Goal: Task Accomplishment & Management: Use online tool/utility

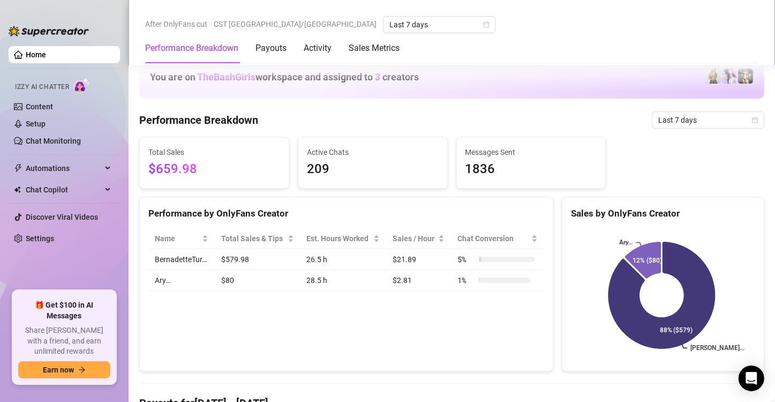
scroll to position [603, 0]
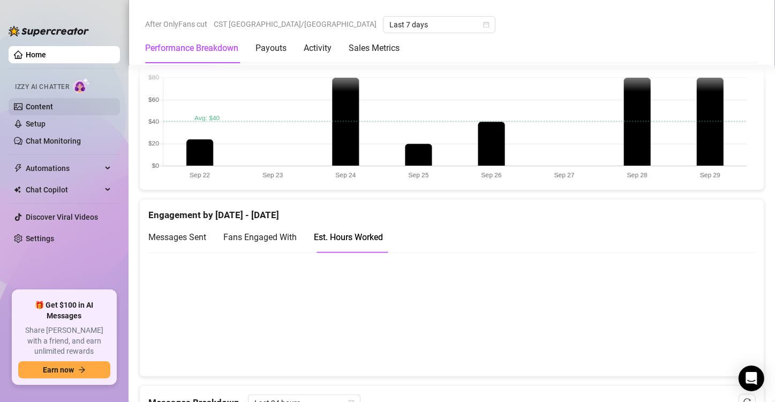
click at [39, 110] on link "Content" at bounding box center [39, 106] width 27 height 9
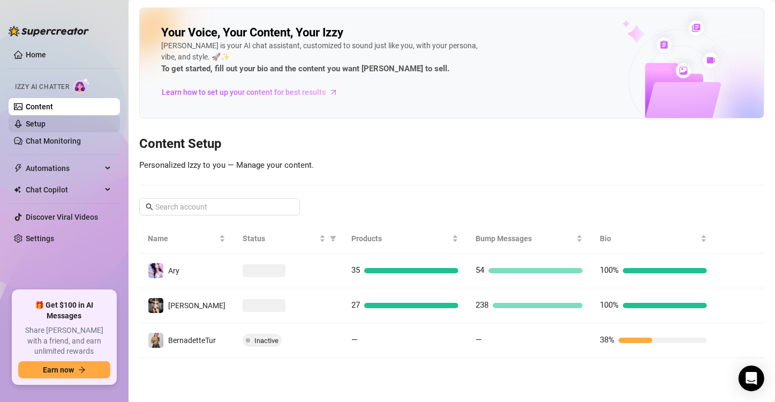
click at [44, 121] on link "Setup" at bounding box center [36, 123] width 20 height 9
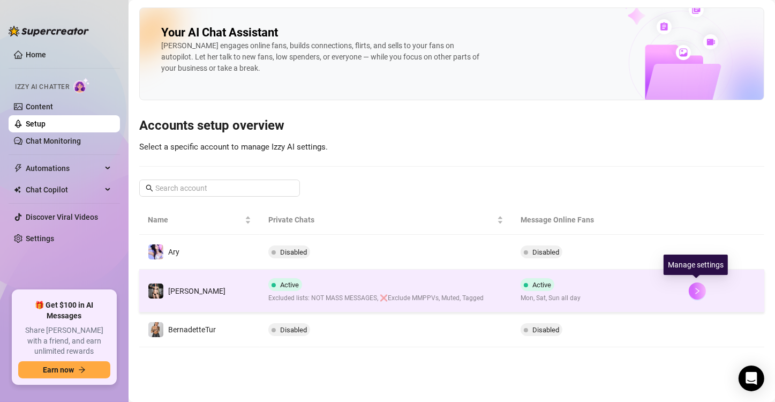
click at [697, 288] on icon "right" at bounding box center [696, 290] width 7 height 7
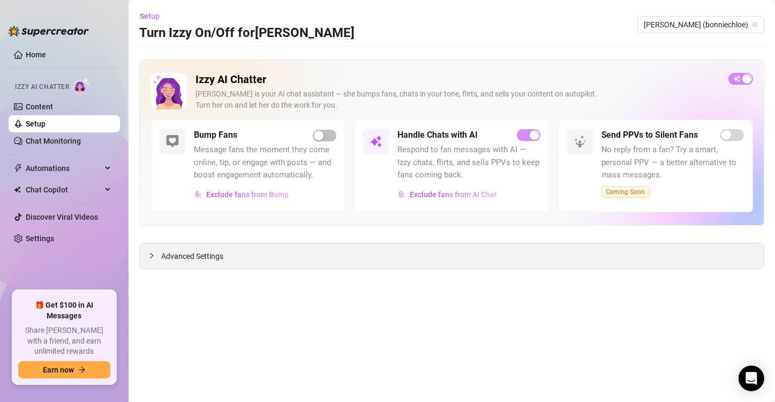
click at [247, 256] on div "Advanced Settings" at bounding box center [452, 255] width 624 height 25
click at [150, 254] on icon "collapsed" at bounding box center [151, 255] width 6 height 6
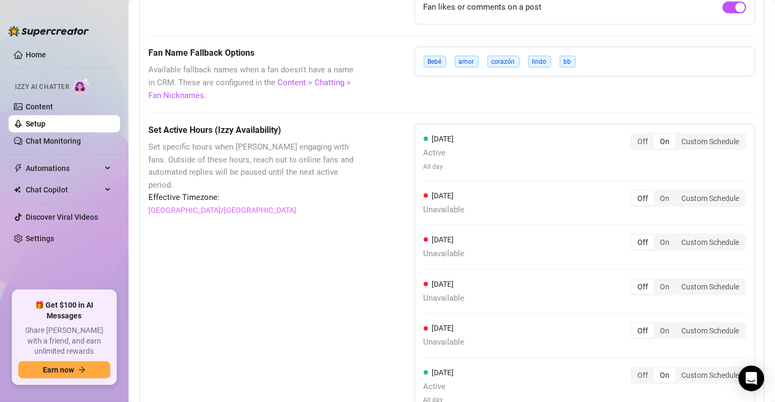
scroll to position [872, 0]
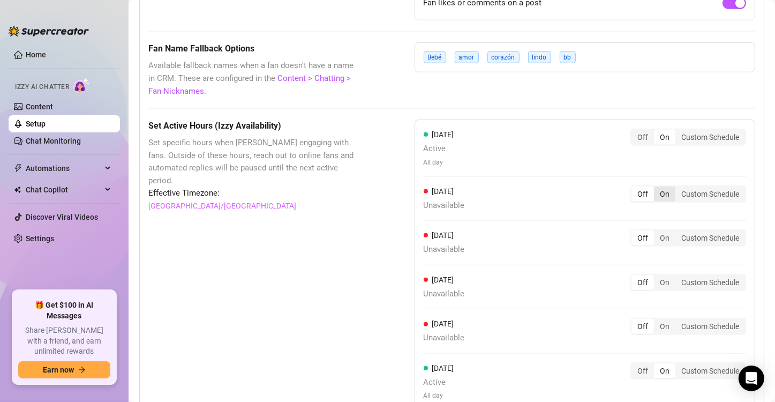
click at [654, 193] on div "On" at bounding box center [664, 193] width 21 height 15
click at [656, 188] on input "On" at bounding box center [656, 188] width 0 height 0
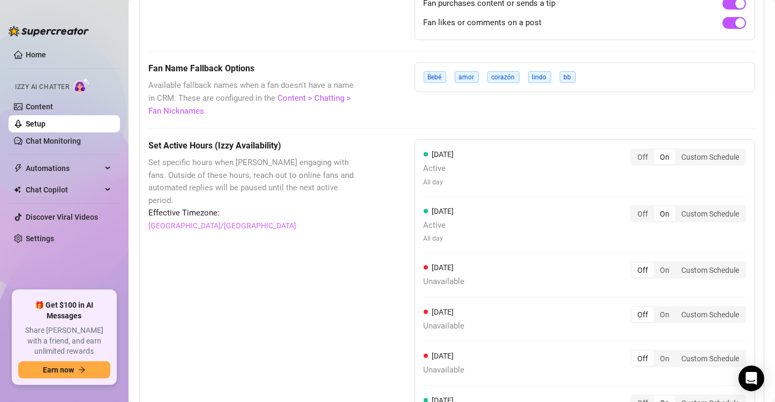
scroll to position [846, 0]
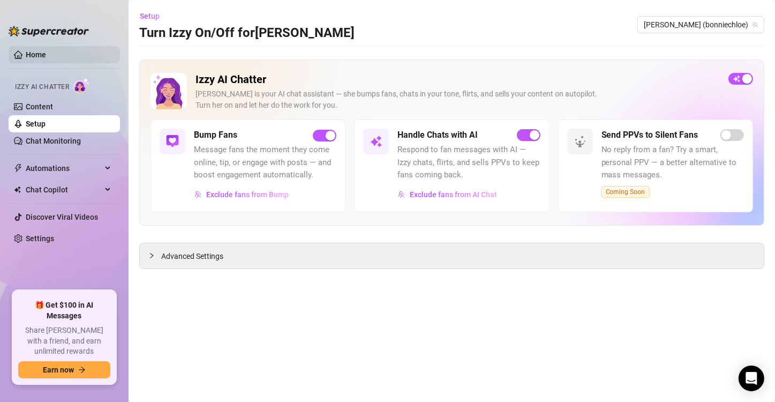
click at [44, 51] on link "Home" at bounding box center [36, 54] width 20 height 9
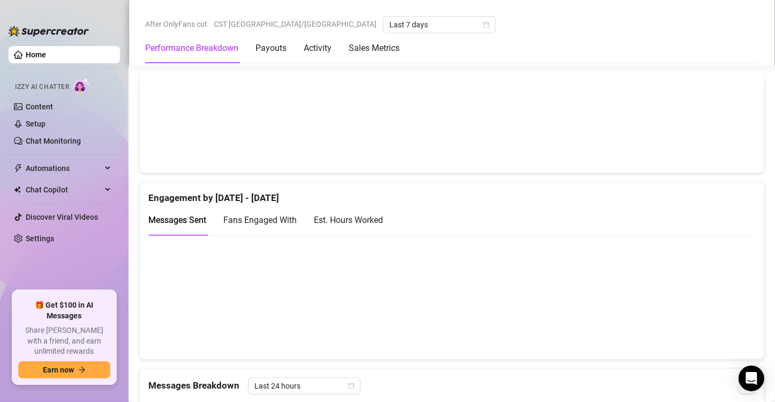
scroll to position [621, 0]
click at [364, 221] on div "Est. Hours Worked" at bounding box center [348, 219] width 69 height 13
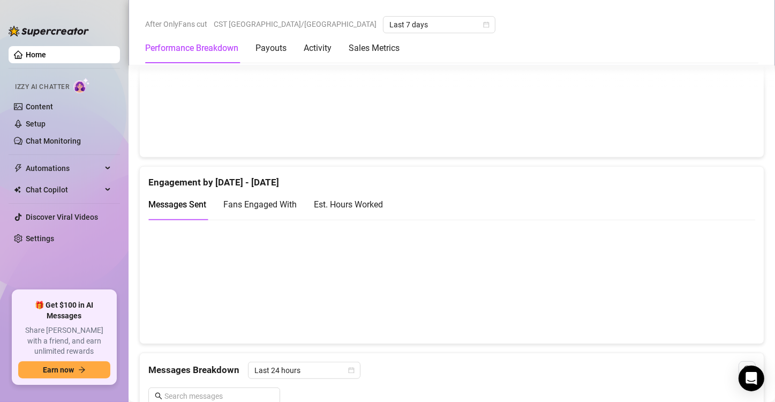
scroll to position [636, 0]
click at [353, 201] on div "Est. Hours Worked" at bounding box center [348, 203] width 69 height 13
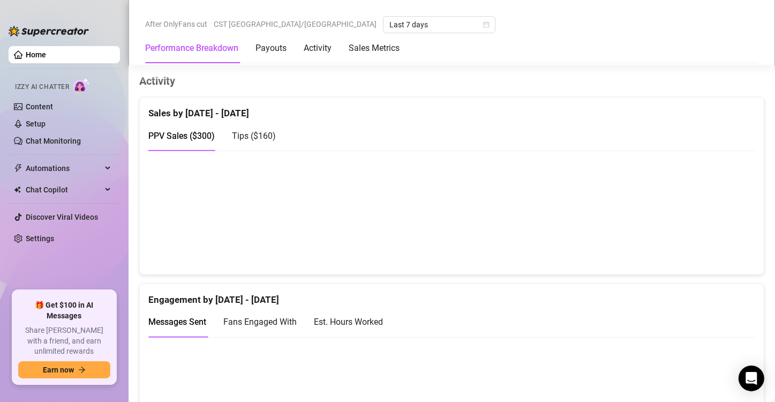
scroll to position [591, 0]
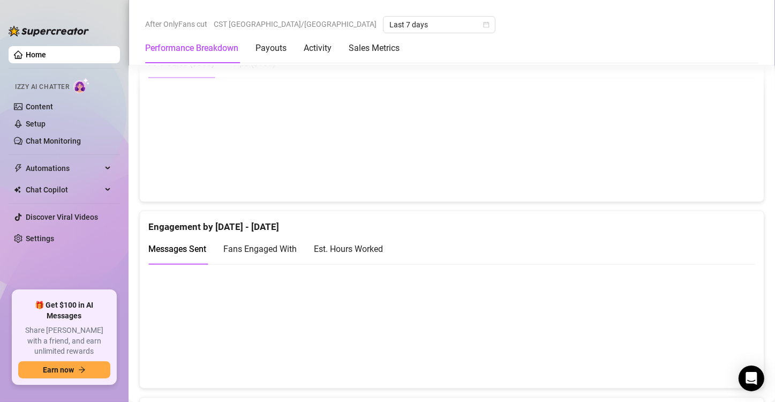
click at [369, 251] on div "Est. Hours Worked" at bounding box center [348, 248] width 69 height 13
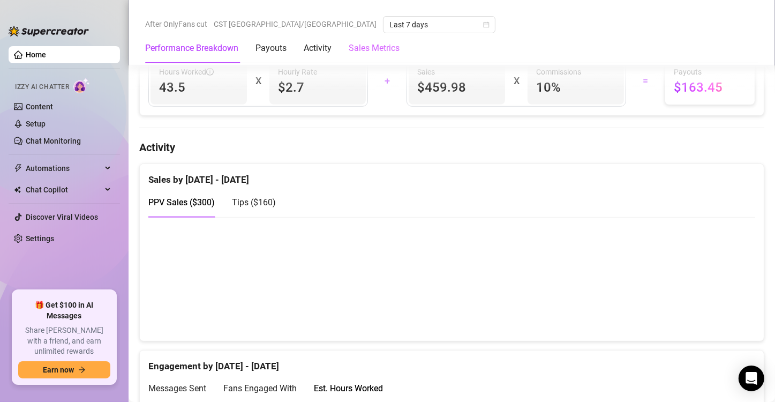
scroll to position [448, 0]
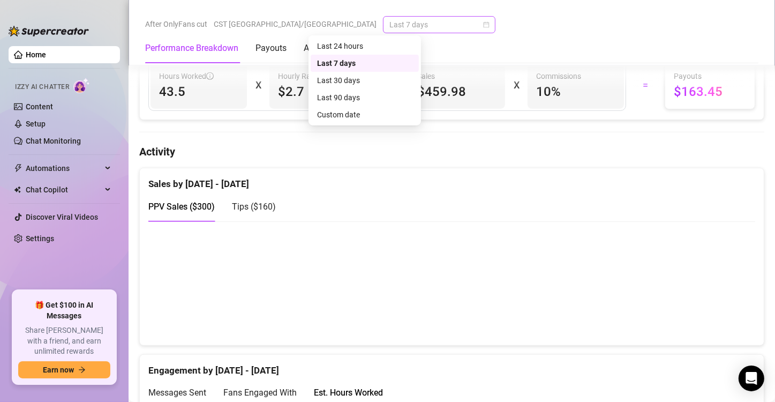
click at [391, 28] on span "Last 7 days" at bounding box center [439, 25] width 100 height 16
click at [361, 120] on div "Custom date" at bounding box center [364, 115] width 95 height 12
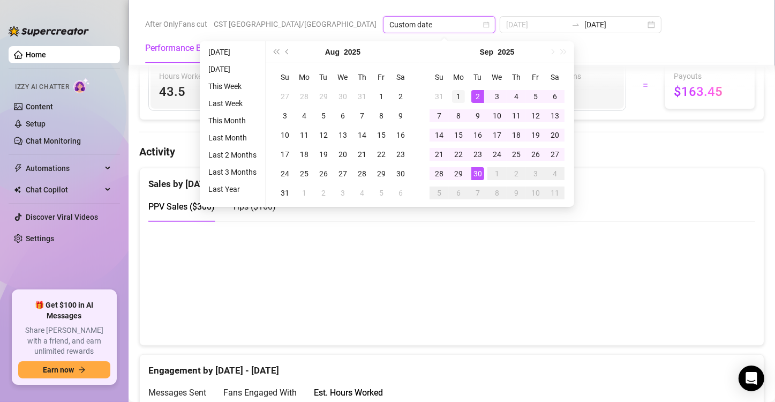
type input "[DATE]"
click at [463, 92] on div "1" at bounding box center [458, 96] width 13 height 13
type input "[DATE]"
click at [477, 170] on div "30" at bounding box center [477, 173] width 13 height 13
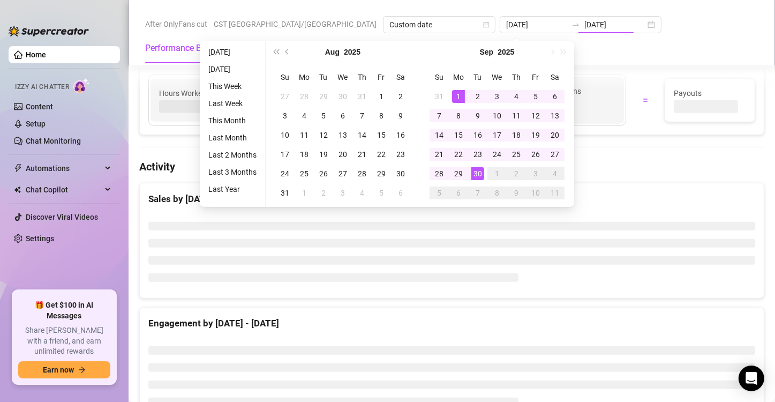
type input "[DATE]"
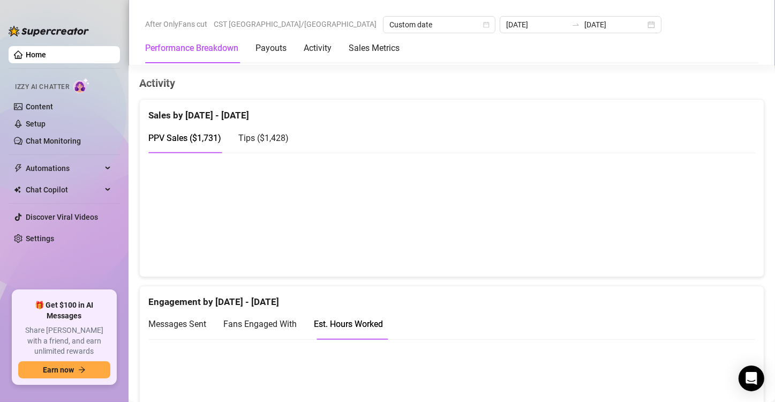
scroll to position [574, 0]
